Goal: Information Seeking & Learning: Learn about a topic

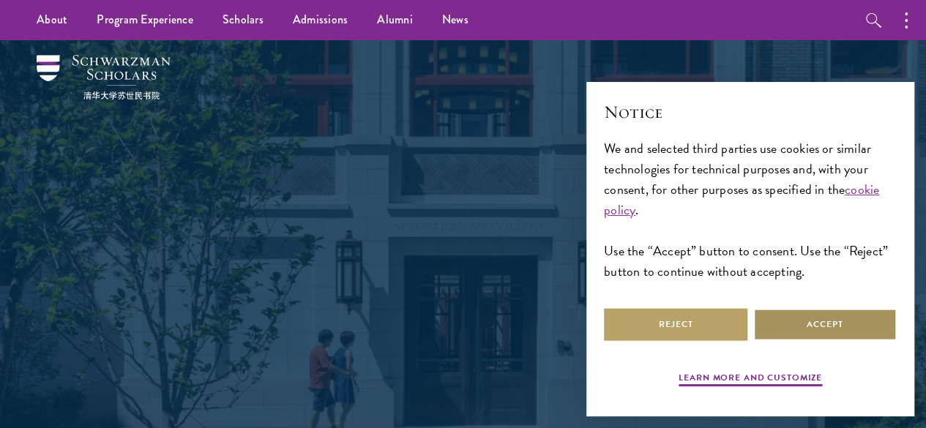
click at [823, 318] on button "Accept" at bounding box center [824, 324] width 143 height 33
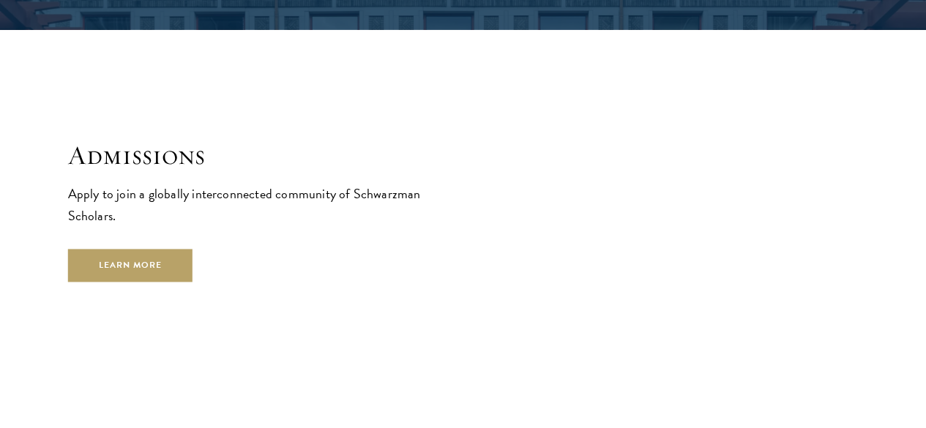
scroll to position [2322, 0]
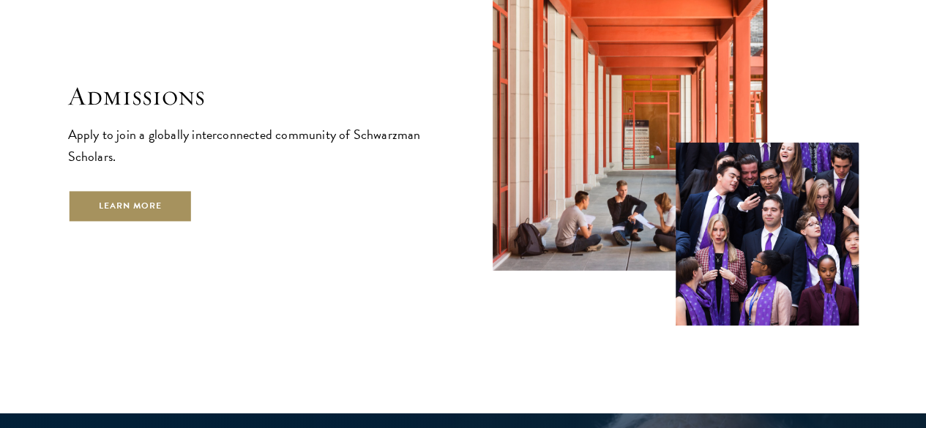
click at [193, 219] on link "Learn More" at bounding box center [130, 206] width 125 height 33
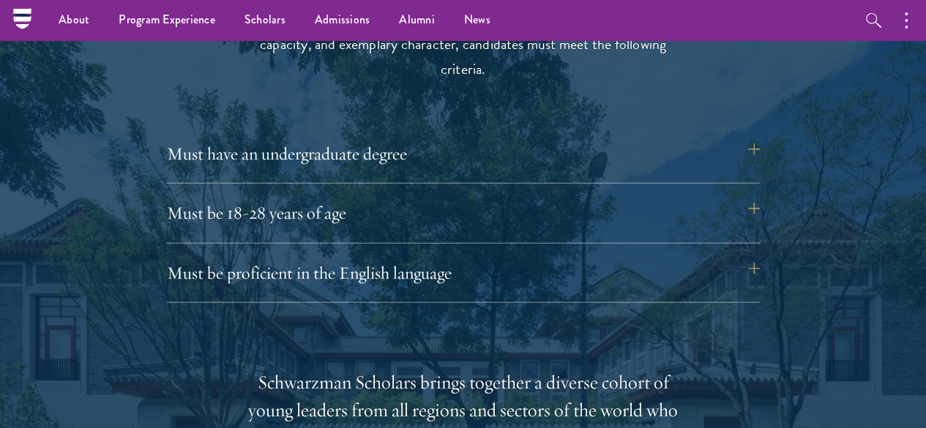
scroll to position [1963, 0]
click at [757, 256] on button "Must be proficient in the English language" at bounding box center [470, 273] width 593 height 35
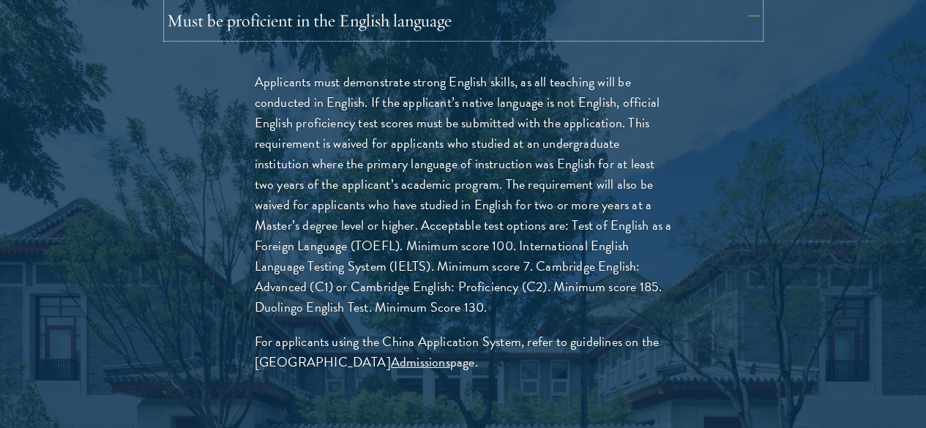
scroll to position [2225, 0]
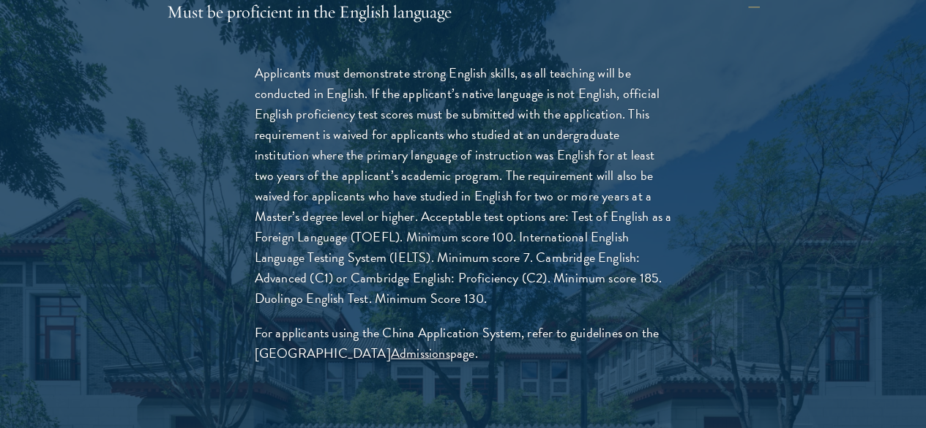
click at [353, 247] on p "Applicants must demonstrate strong English skills, as all teaching will be cond…" at bounding box center [463, 186] width 417 height 247
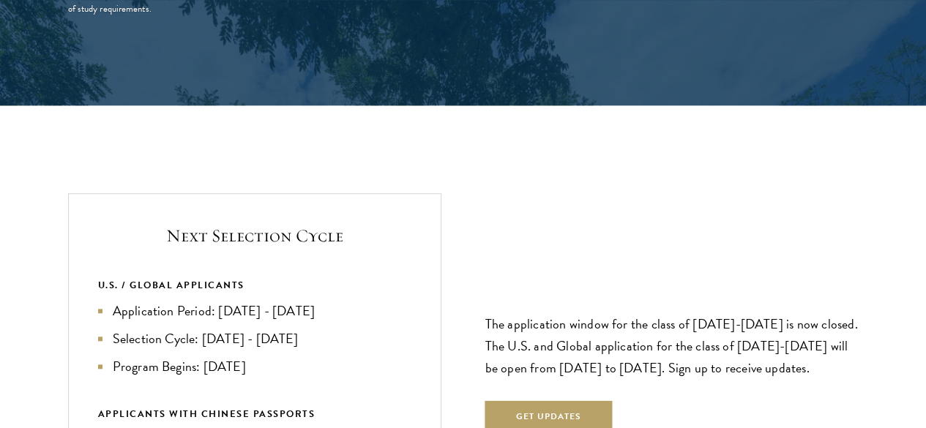
scroll to position [3348, 0]
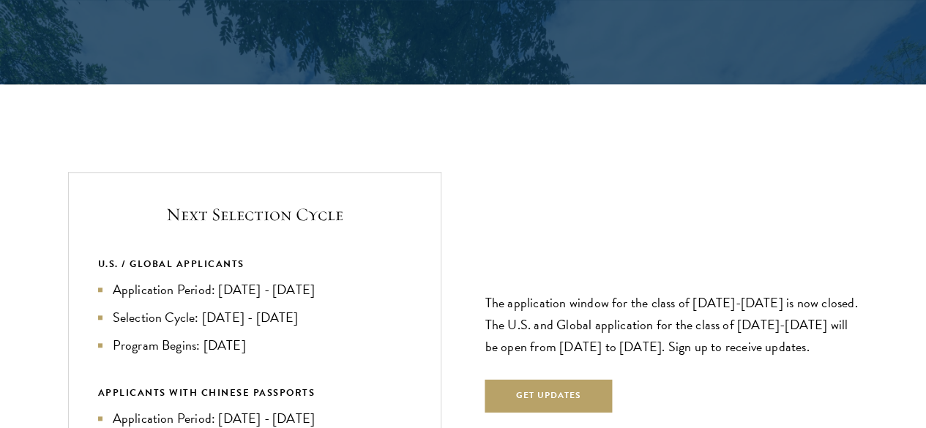
drag, startPoint x: 337, startPoint y: 291, endPoint x: 173, endPoint y: 209, distance: 183.6
click at [173, 280] on ul "Application Period: [DATE] - [DATE] Selection Cycle: [DATE] - [DATE] Program Be…" at bounding box center [254, 318] width 313 height 76
copy ul "Application Period: [DATE] - [DATE] Selection Cycle: [DATE] - [DATE] Program Be…"
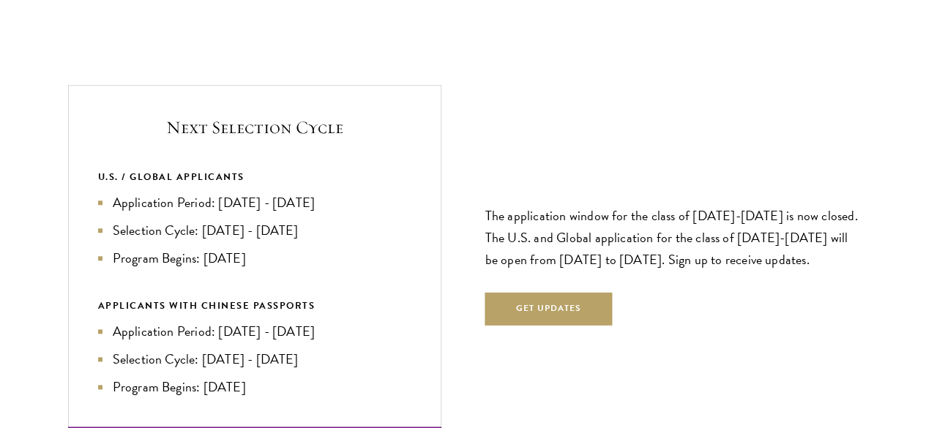
scroll to position [3436, 0]
click at [472, 341] on div "Next Selection Cycle U.S. / GLOBAL APPLICANTS Application Period: [DATE] - [DAT…" at bounding box center [463, 258] width 790 height 348
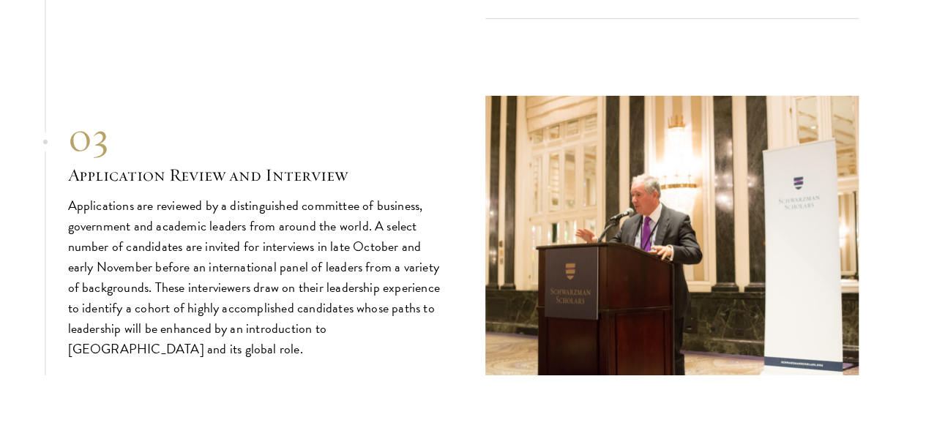
scroll to position [5140, 0]
